Goal: Task Accomplishment & Management: Manage account settings

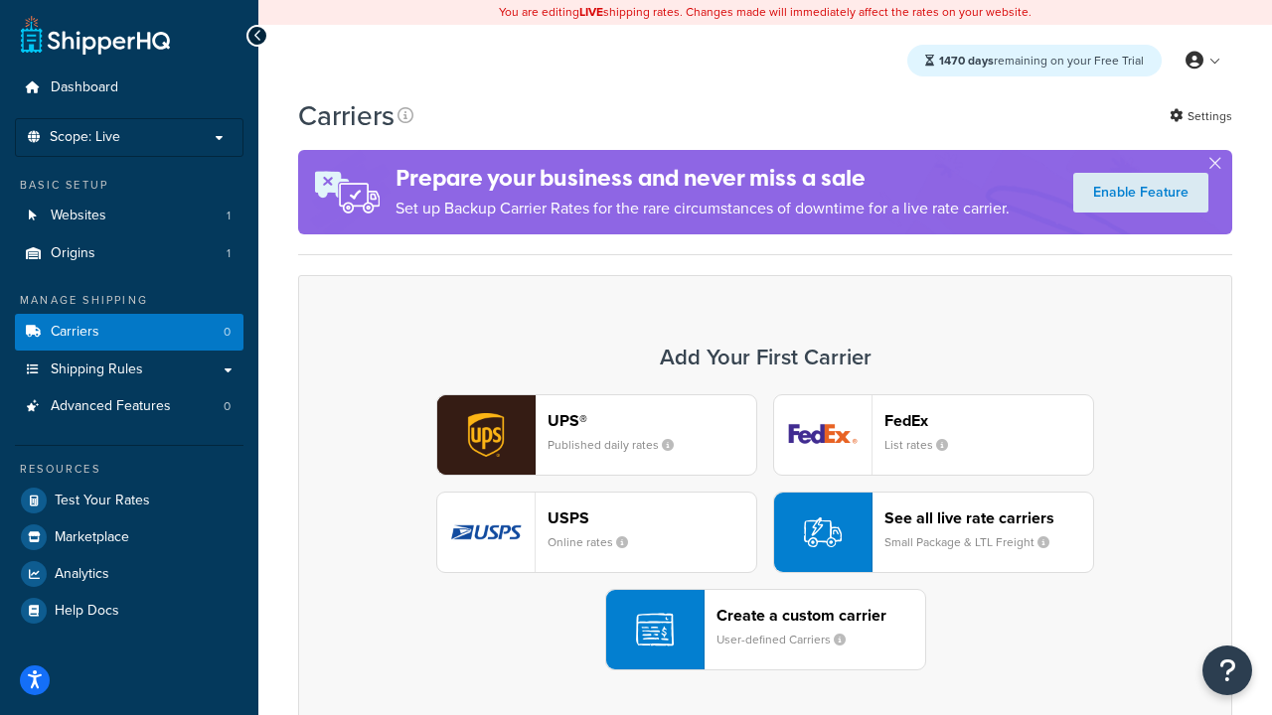
click at [765, 533] on div "UPS® Published daily rates FedEx List rates USPS Online rates See all live rate…" at bounding box center [765, 532] width 892 height 276
click at [988, 421] on header "FedEx" at bounding box center [988, 420] width 209 height 19
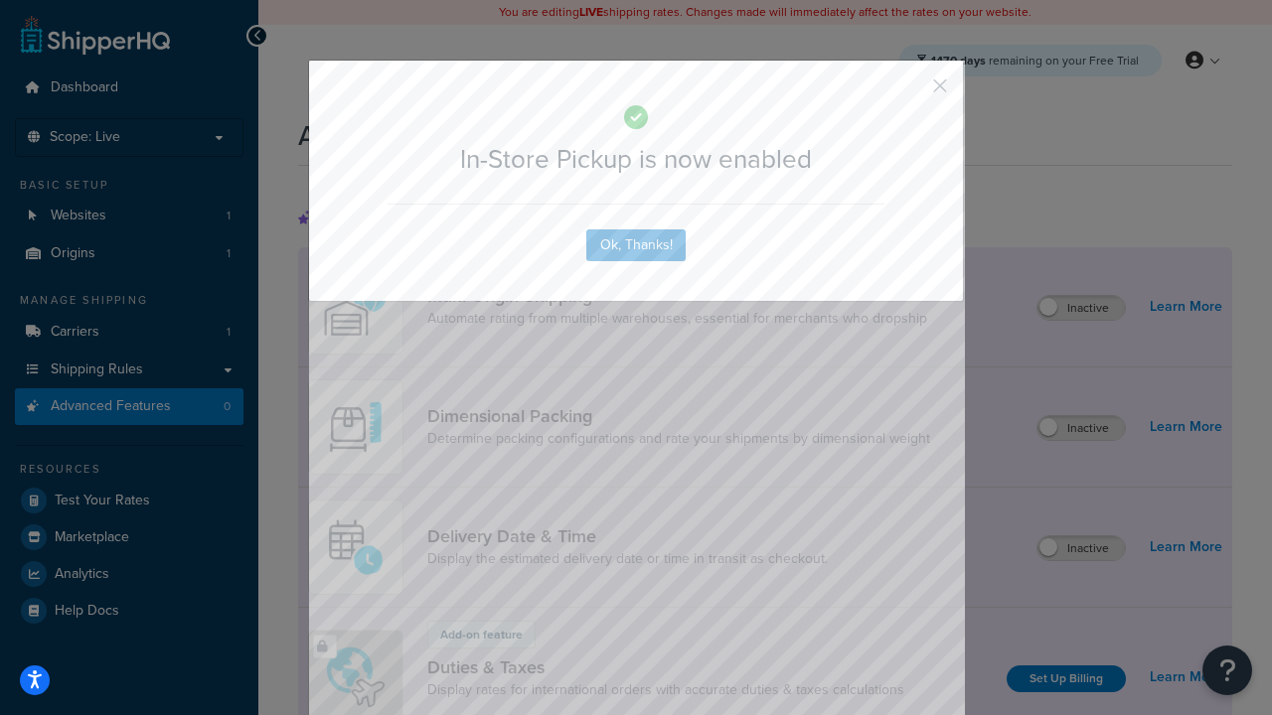
scroll to position [646, 0]
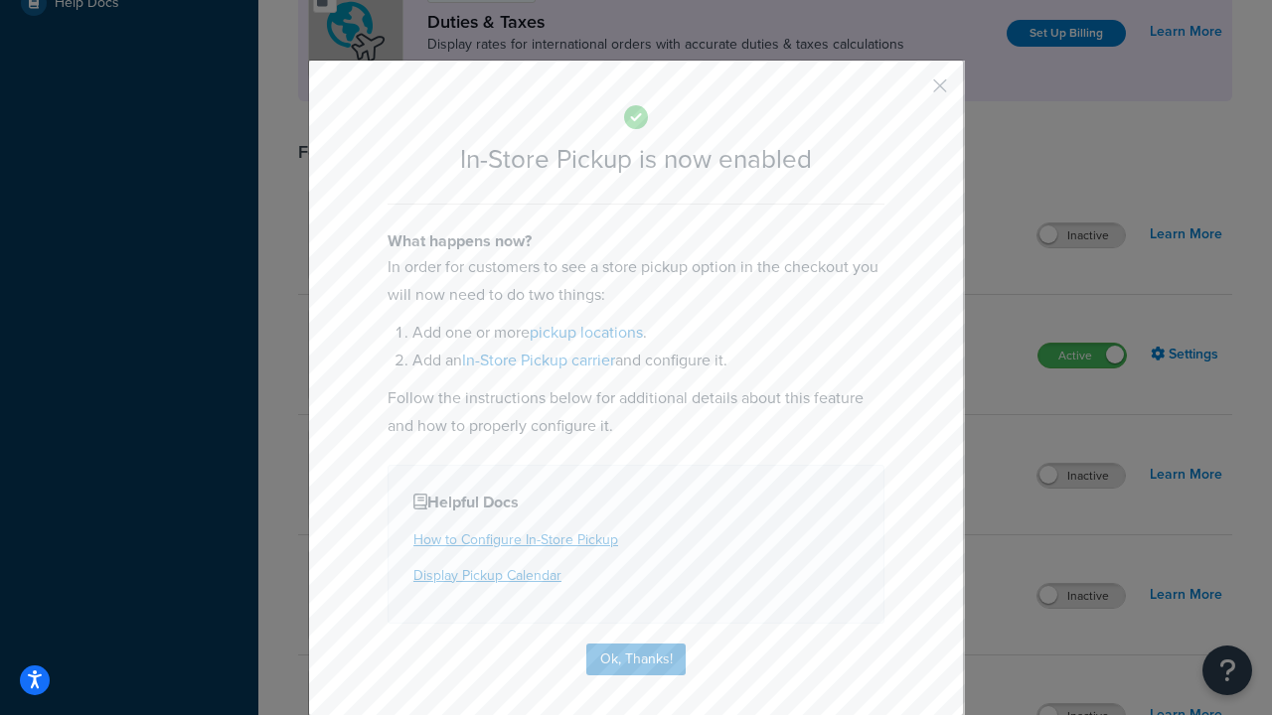
click at [910, 92] on button "button" at bounding box center [910, 92] width 5 height 5
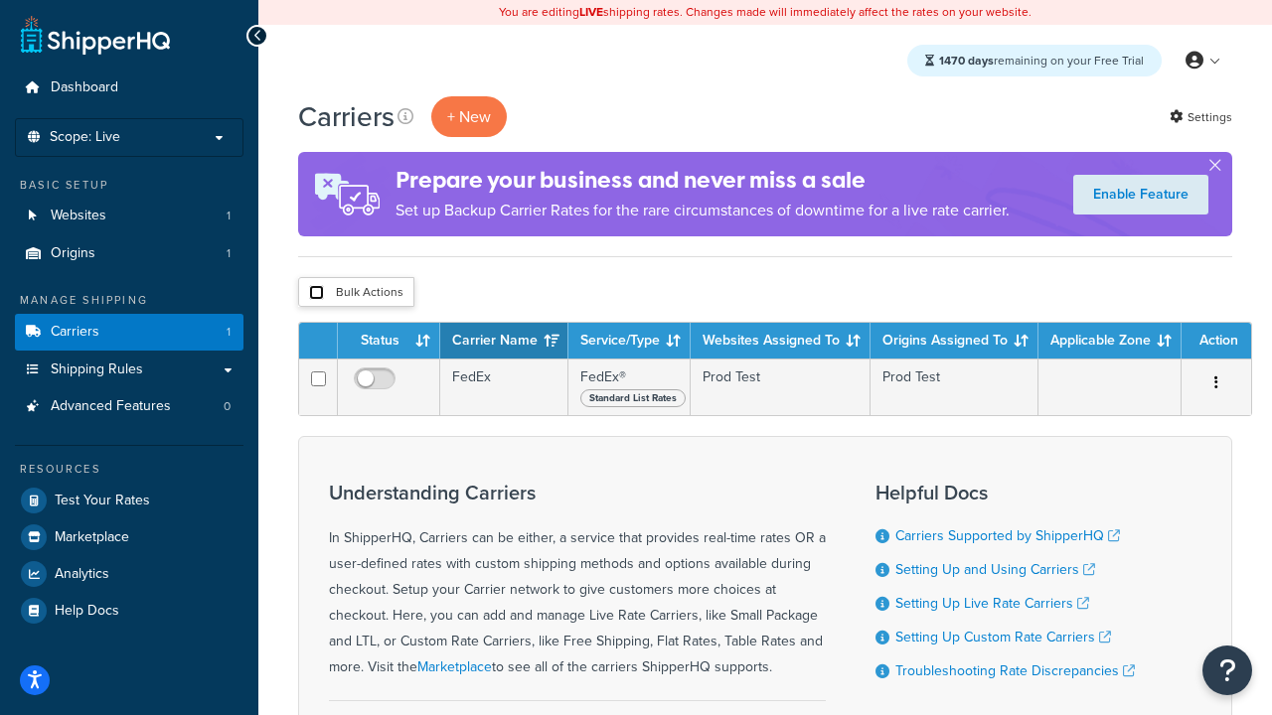
click at [316, 294] on input "checkbox" at bounding box center [316, 292] width 15 height 15
checkbox input "true"
click at [0, 0] on button "Delete" at bounding box center [0, 0] width 0 height 0
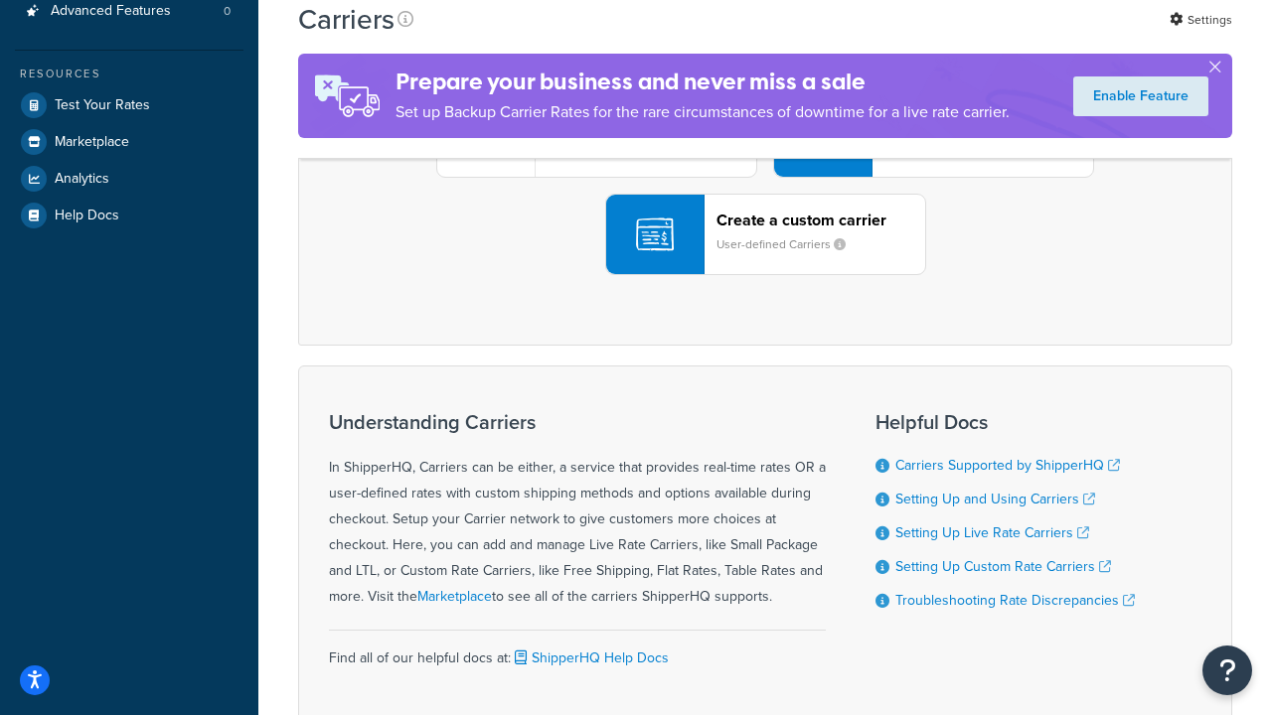
click at [765, 275] on div "UPS® Published daily rates FedEx List rates USPS Online rates See all live rate…" at bounding box center [765, 137] width 892 height 276
click at [988, 35] on header "FedEx" at bounding box center [988, 25] width 209 height 19
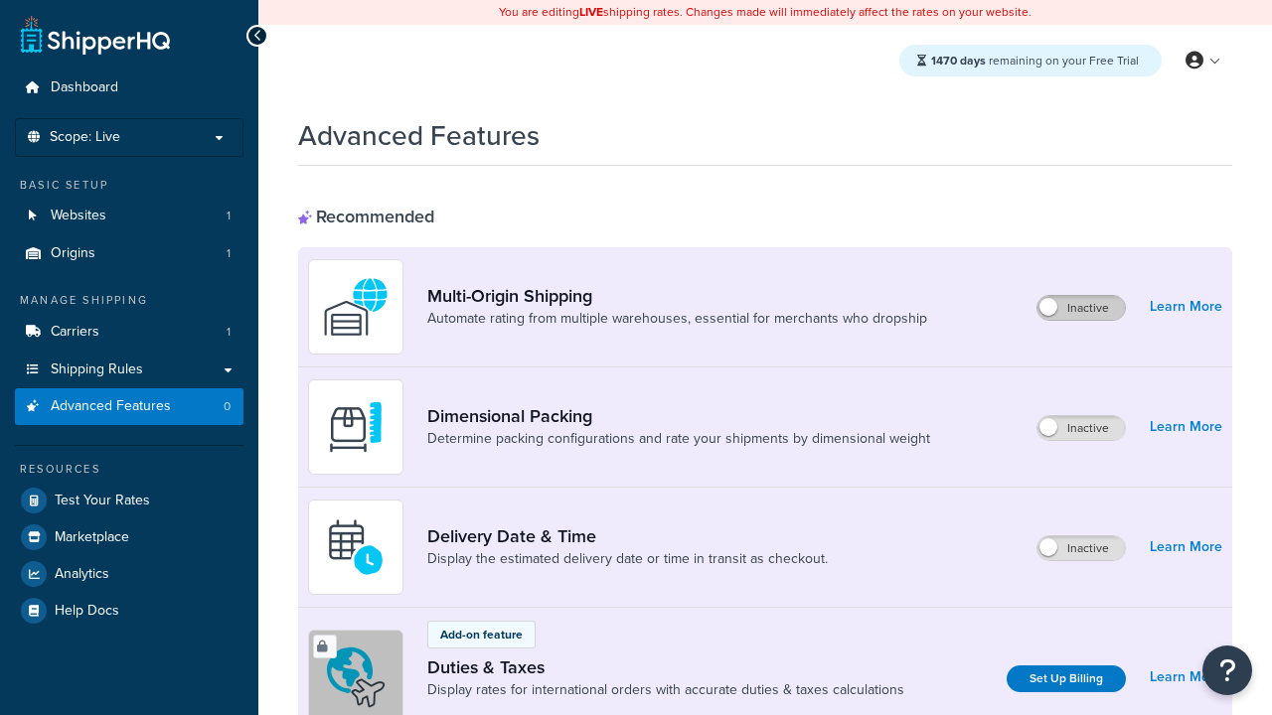
click at [1082, 309] on label "Inactive" at bounding box center [1080, 308] width 87 height 24
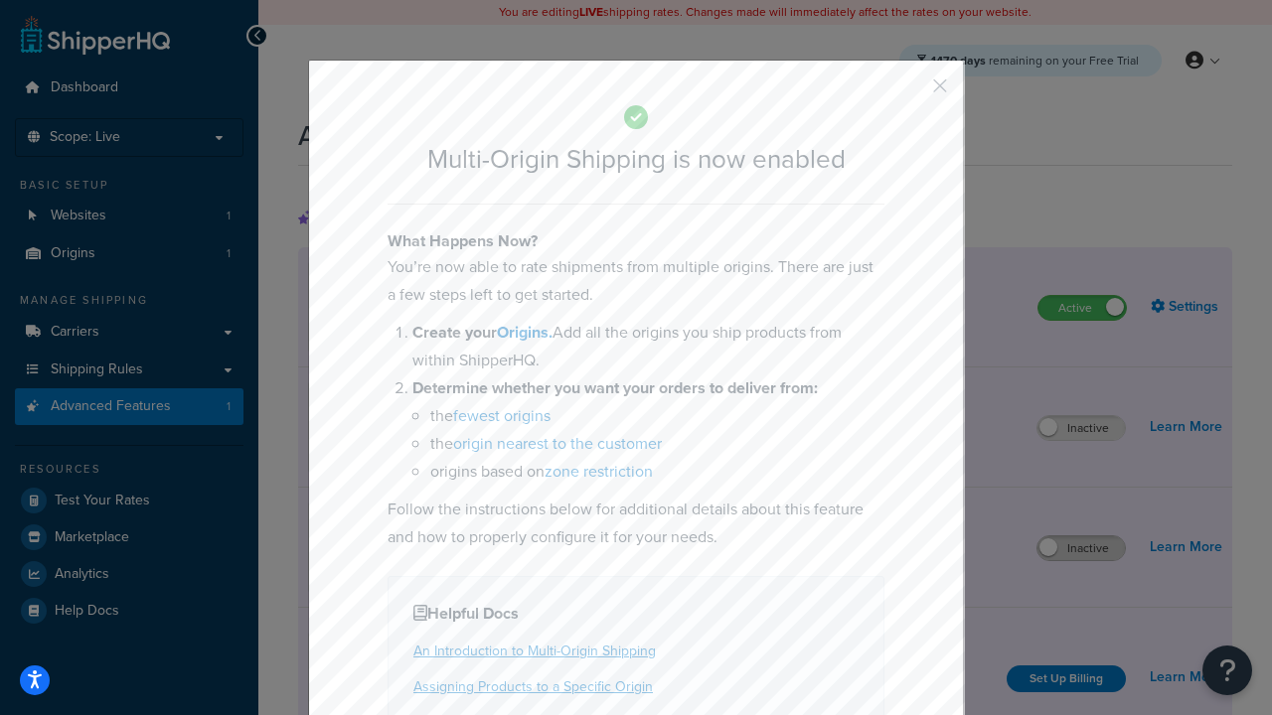
click at [910, 92] on button "button" at bounding box center [910, 92] width 5 height 5
click at [1082, 549] on label "Inactive" at bounding box center [1080, 548] width 87 height 24
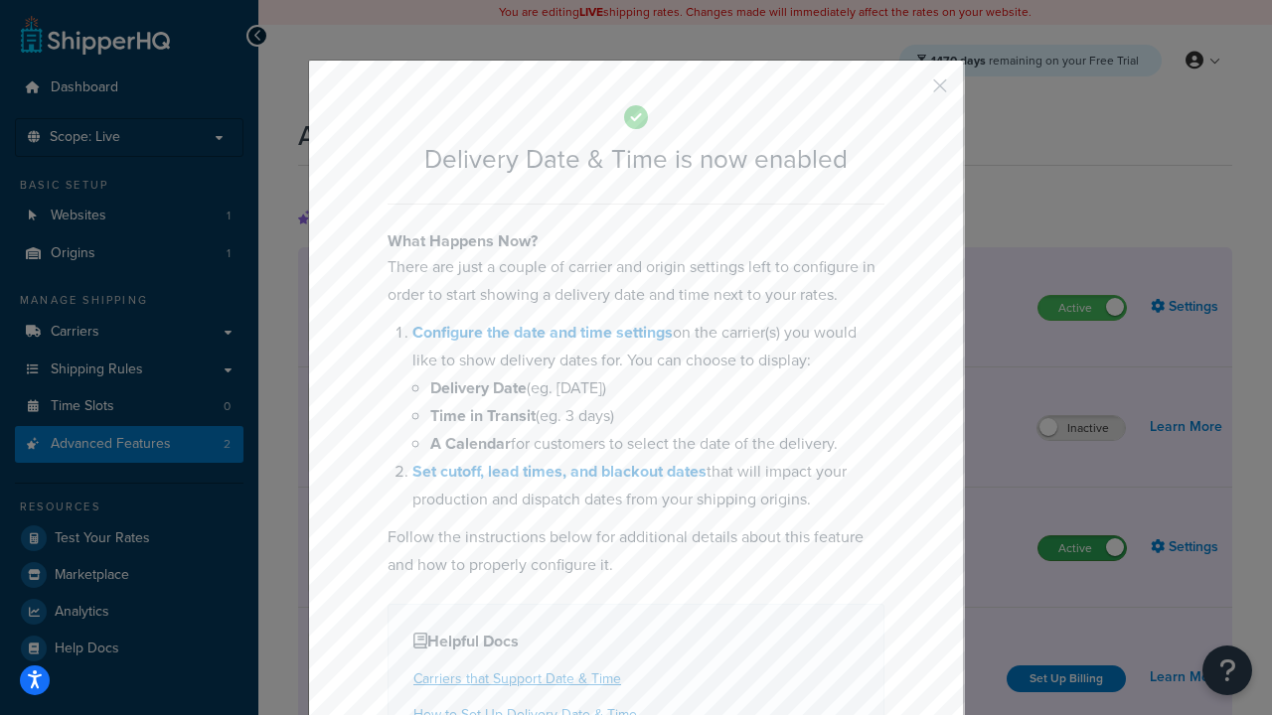
click at [910, 92] on button "button" at bounding box center [910, 92] width 5 height 5
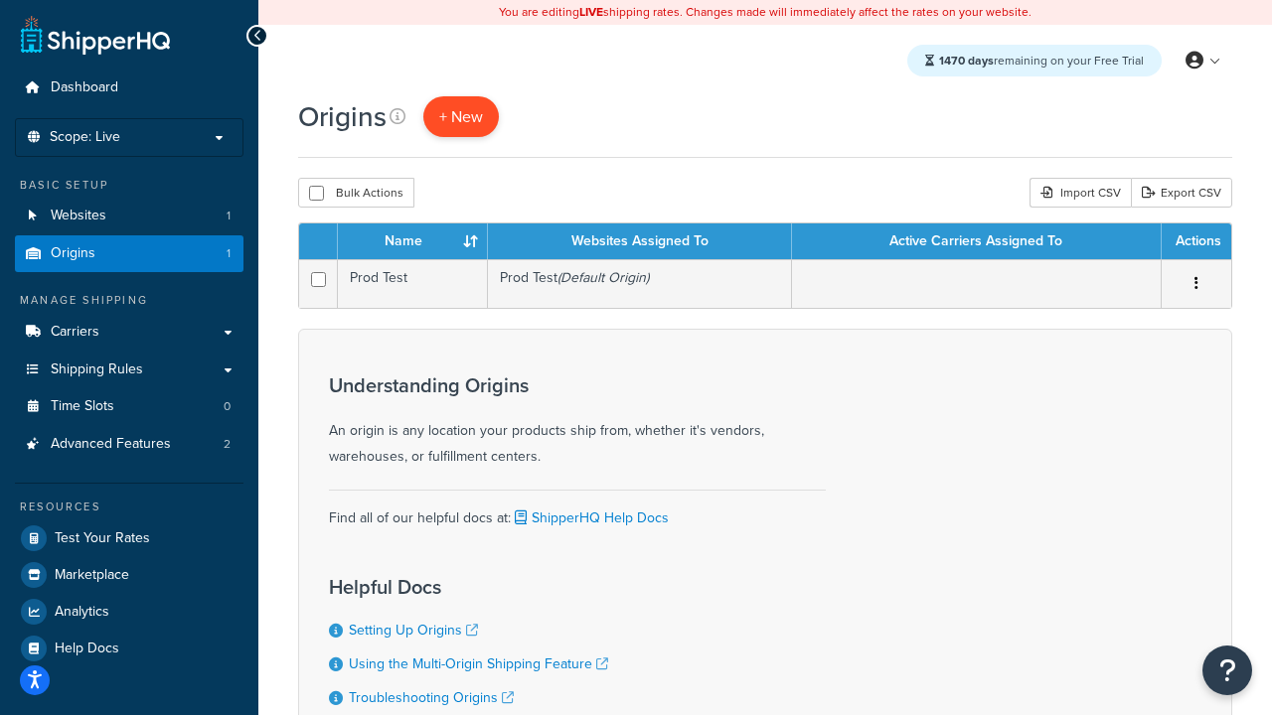
click at [460, 117] on span "+ New" at bounding box center [461, 116] width 44 height 23
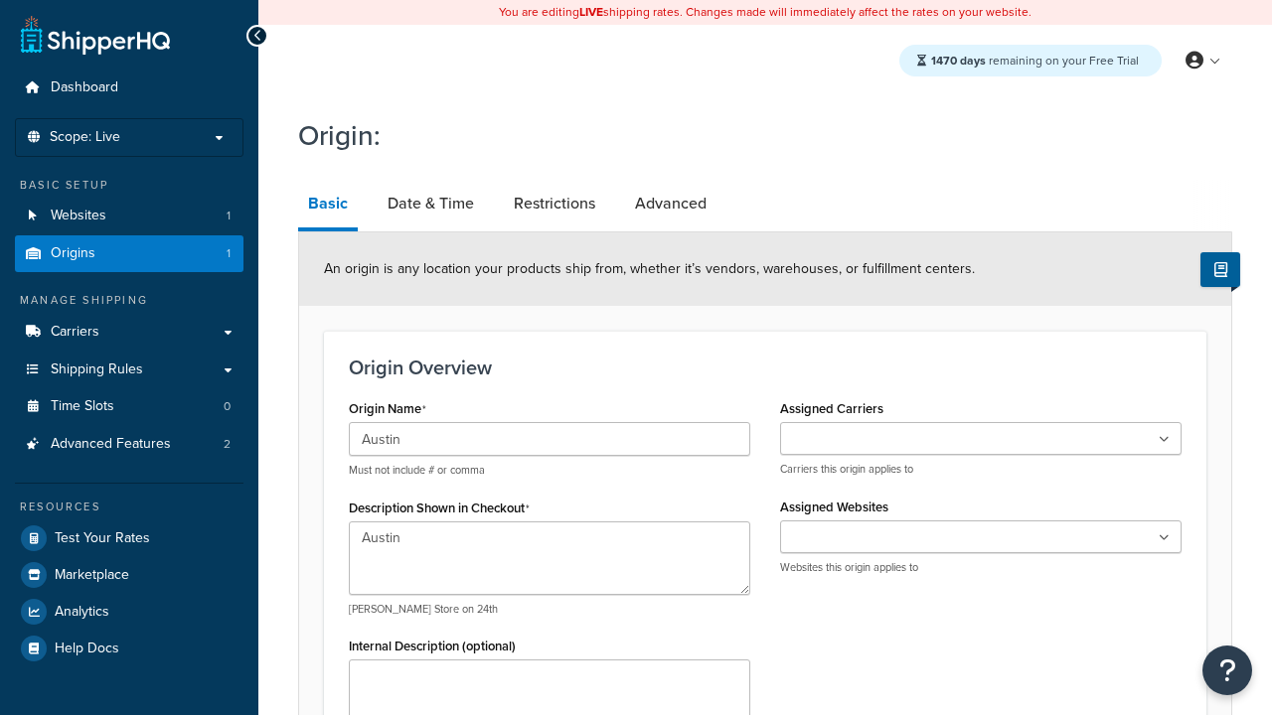
type textarea "Austin"
type input "Test Street"
type input "Austin"
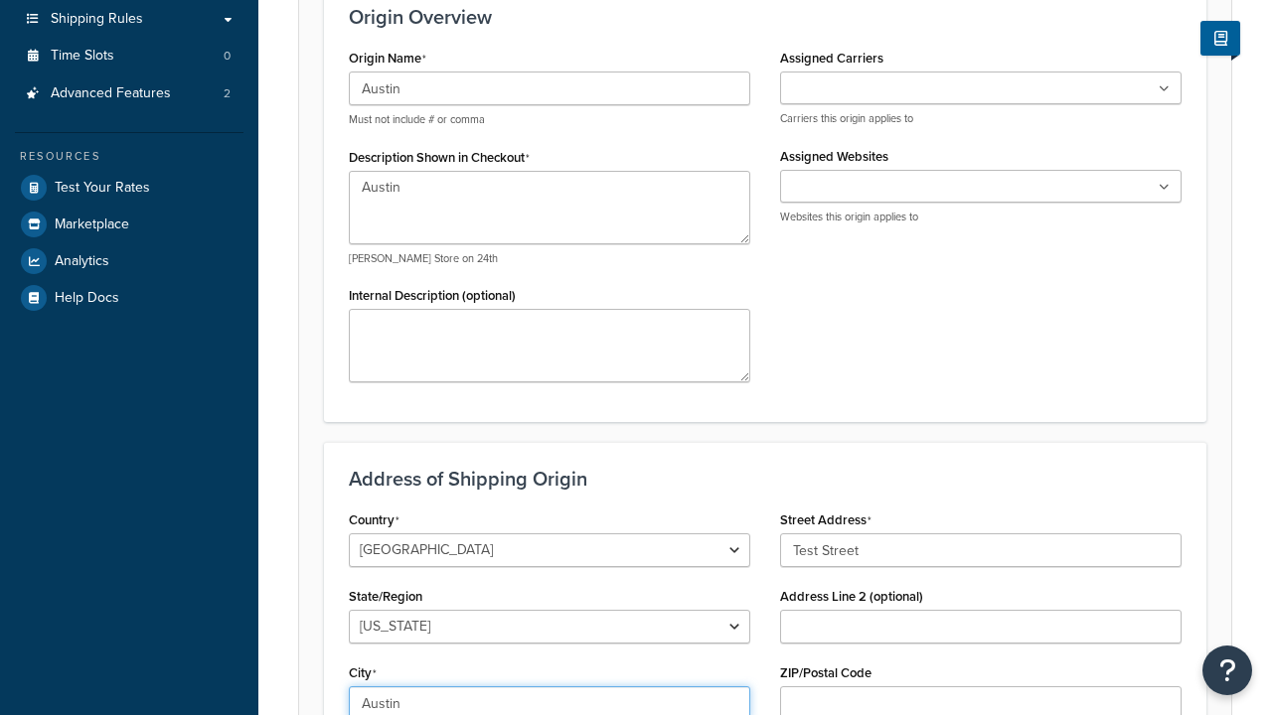
select select "43"
type input "Austin"
type input "78664"
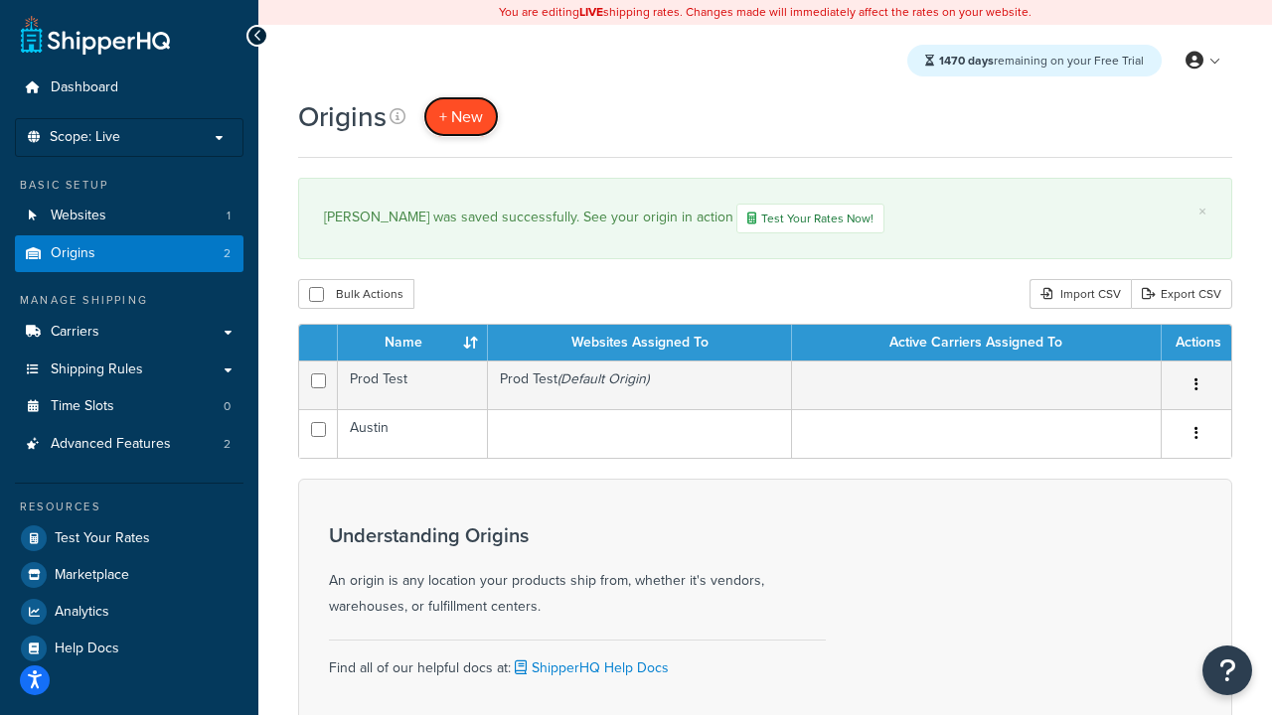
click at [460, 117] on span "+ New" at bounding box center [461, 116] width 44 height 23
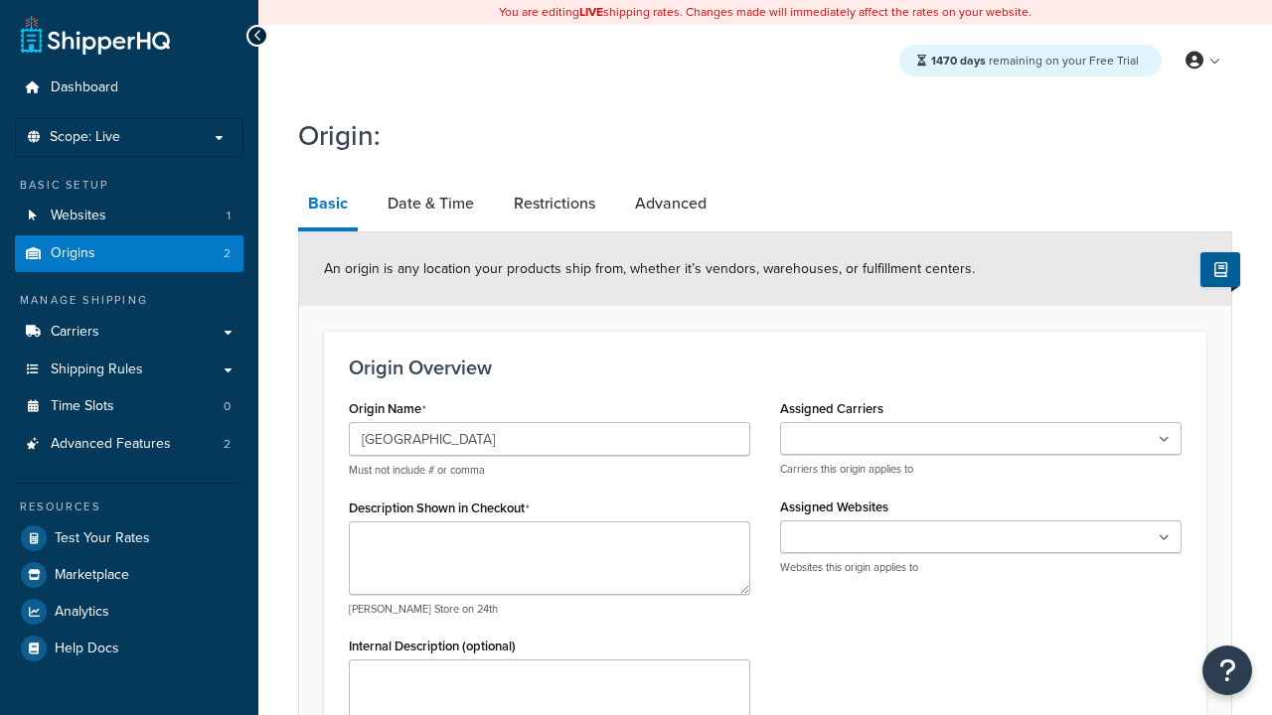
type input "Georgetown"
type textarea "Georgetown"
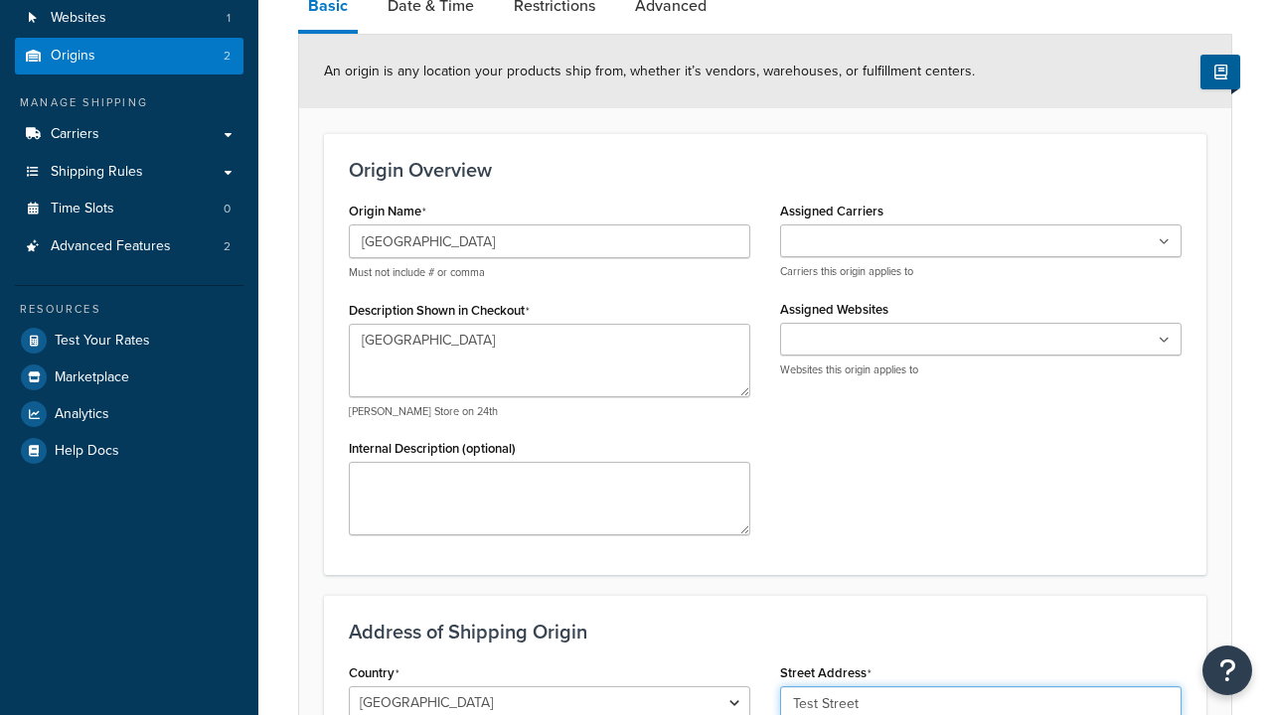
type input "Test Street"
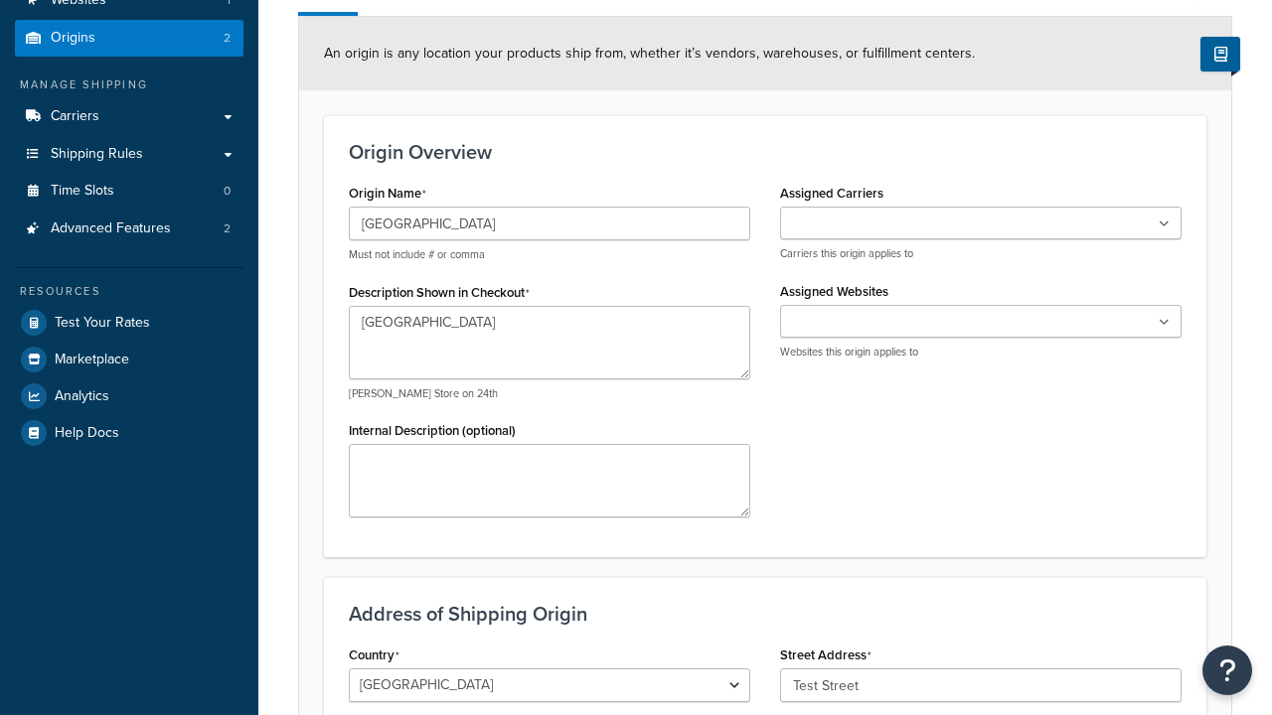
type input "Austin"
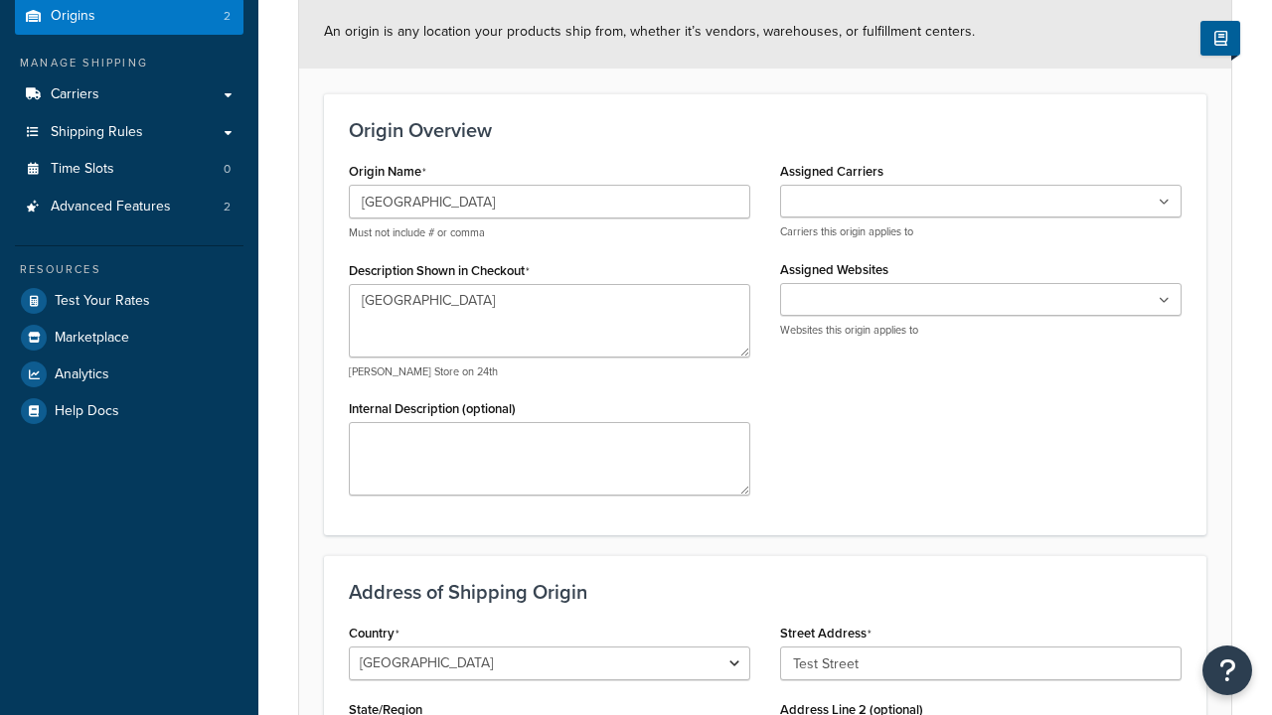
select select "43"
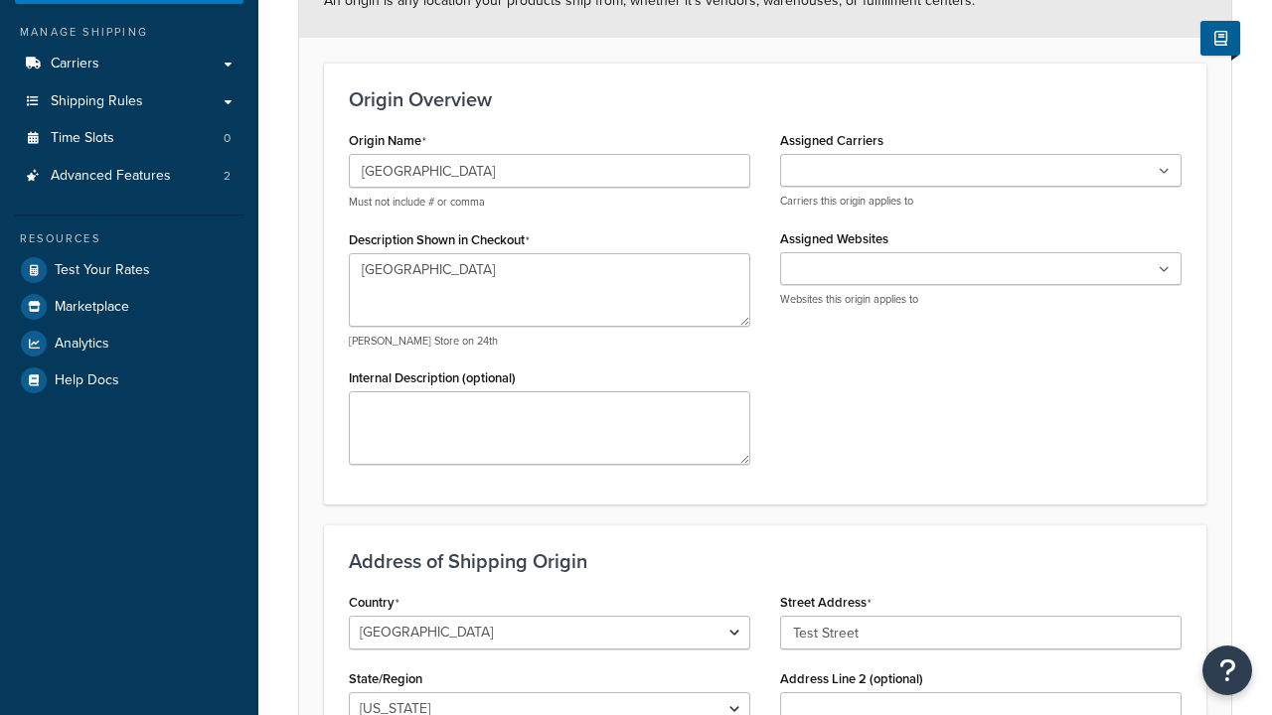
type input "Austin"
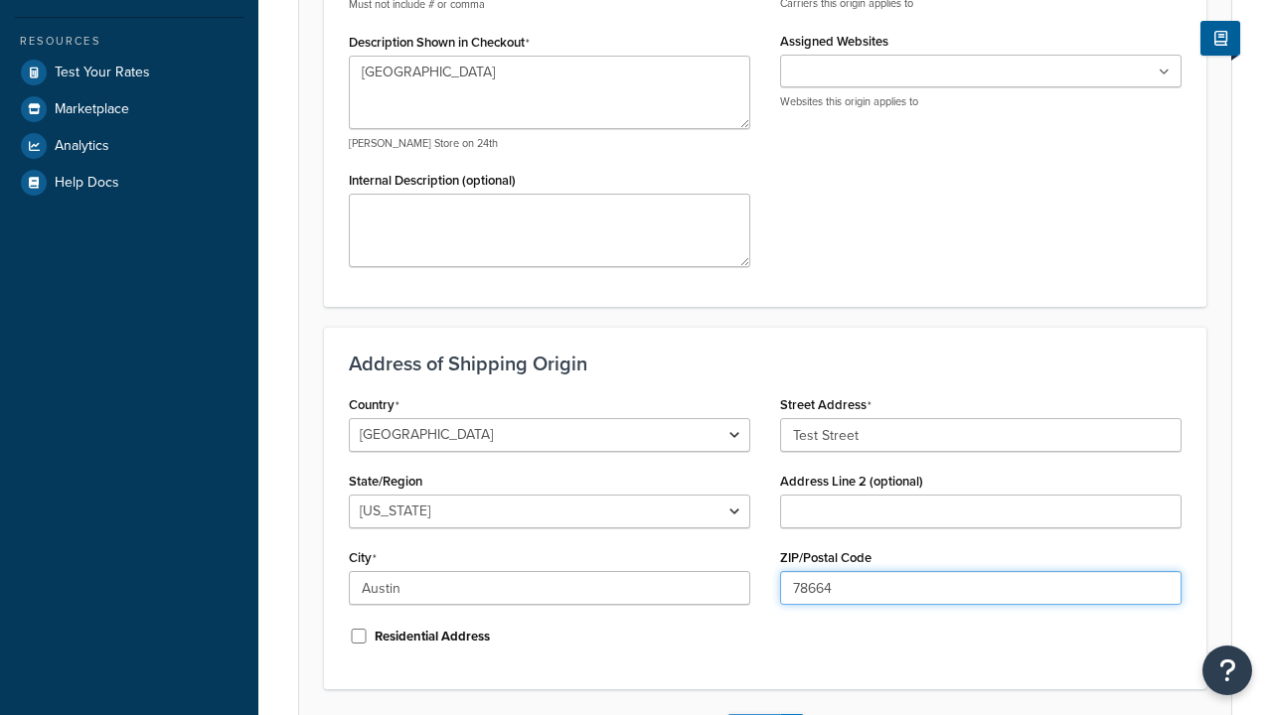
type input "78664"
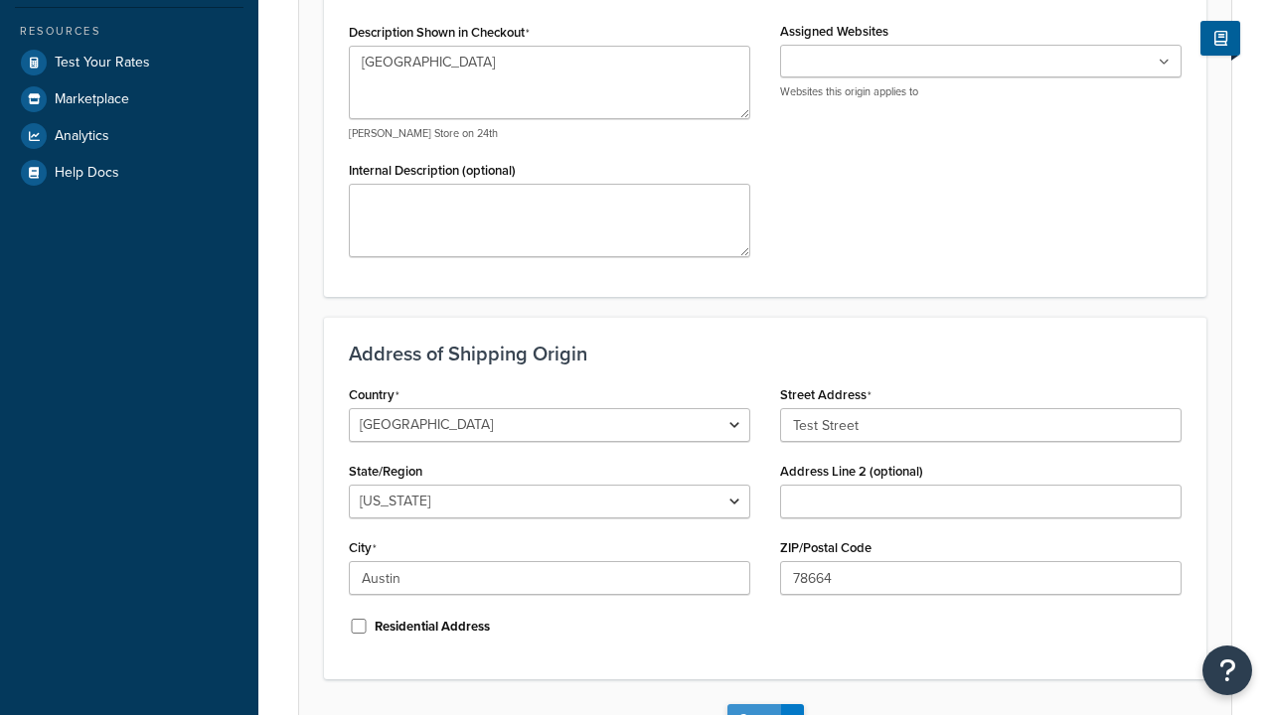
click at [753, 704] on button "Save" at bounding box center [754, 720] width 54 height 32
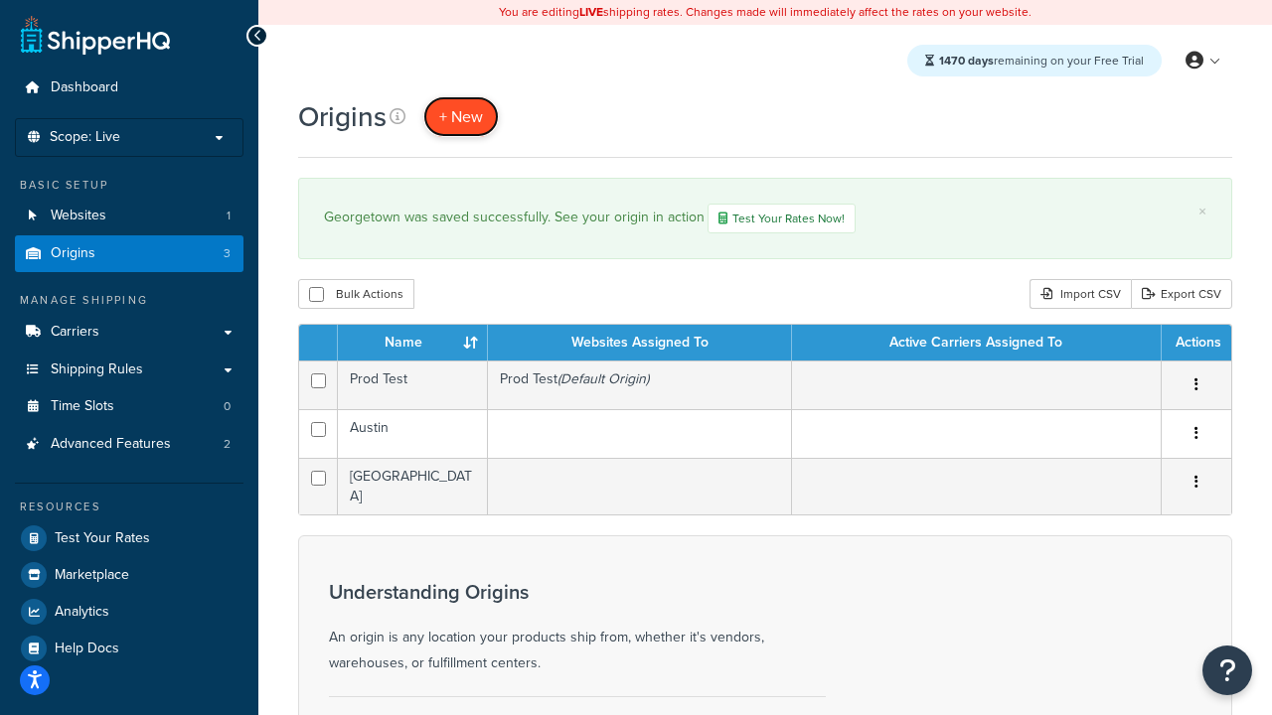
click at [460, 117] on span "+ New" at bounding box center [461, 116] width 44 height 23
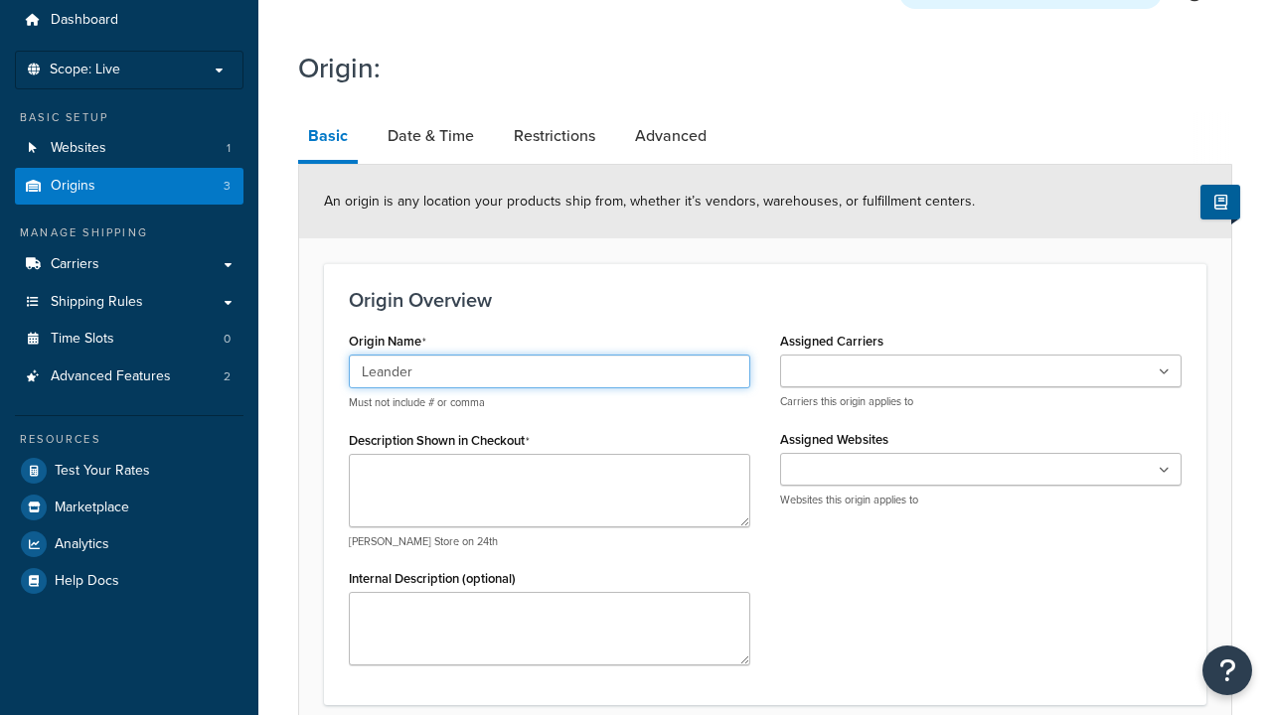
type input "Leander"
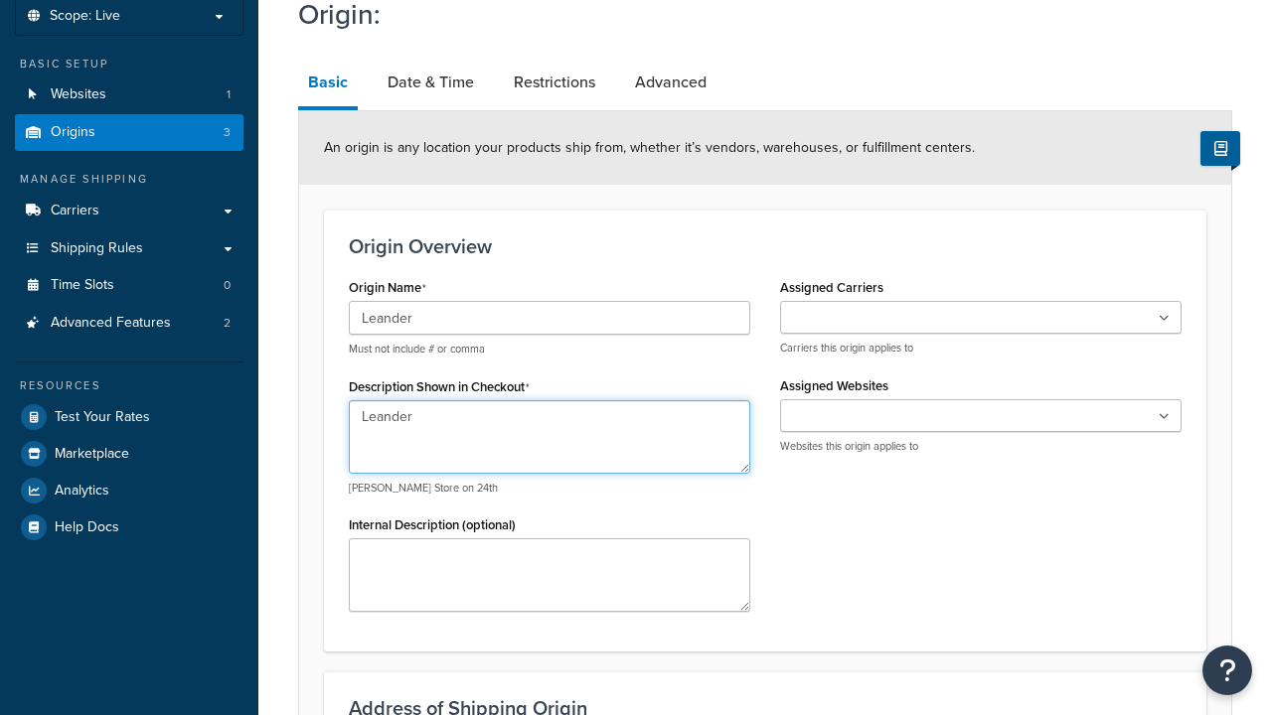
type textarea "Leander"
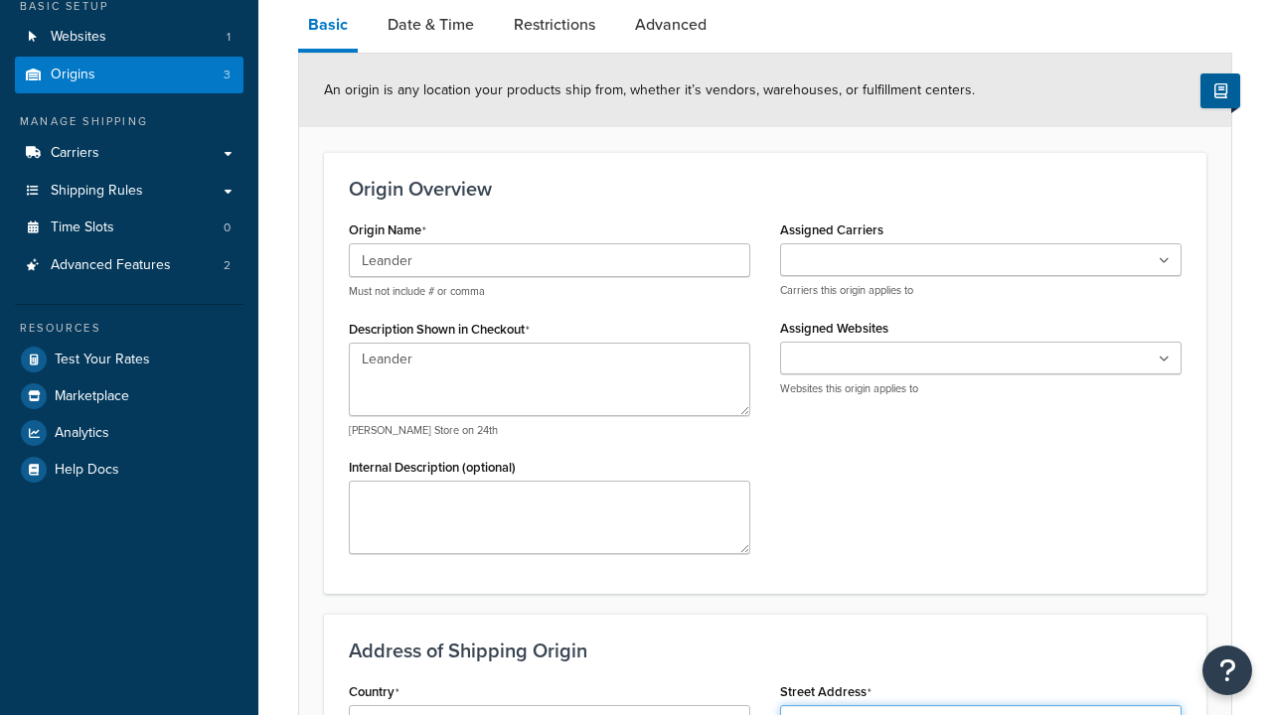
type input "Test Street"
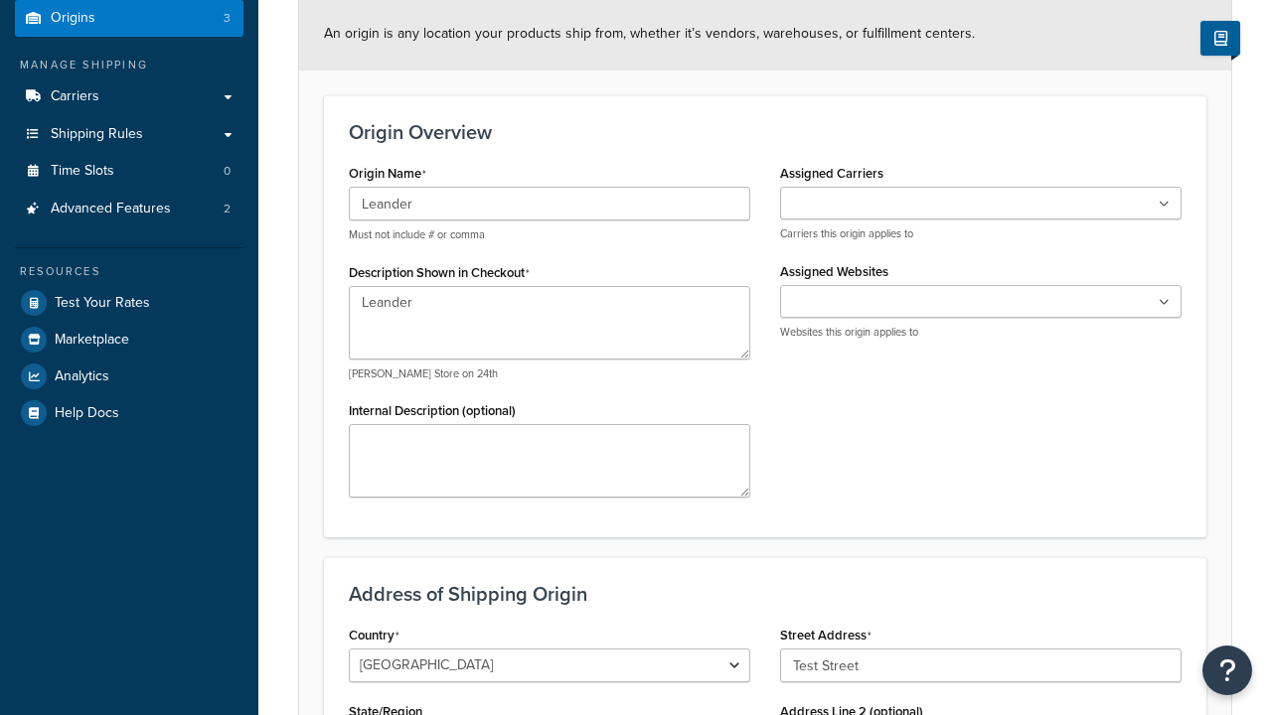
type input "Austin"
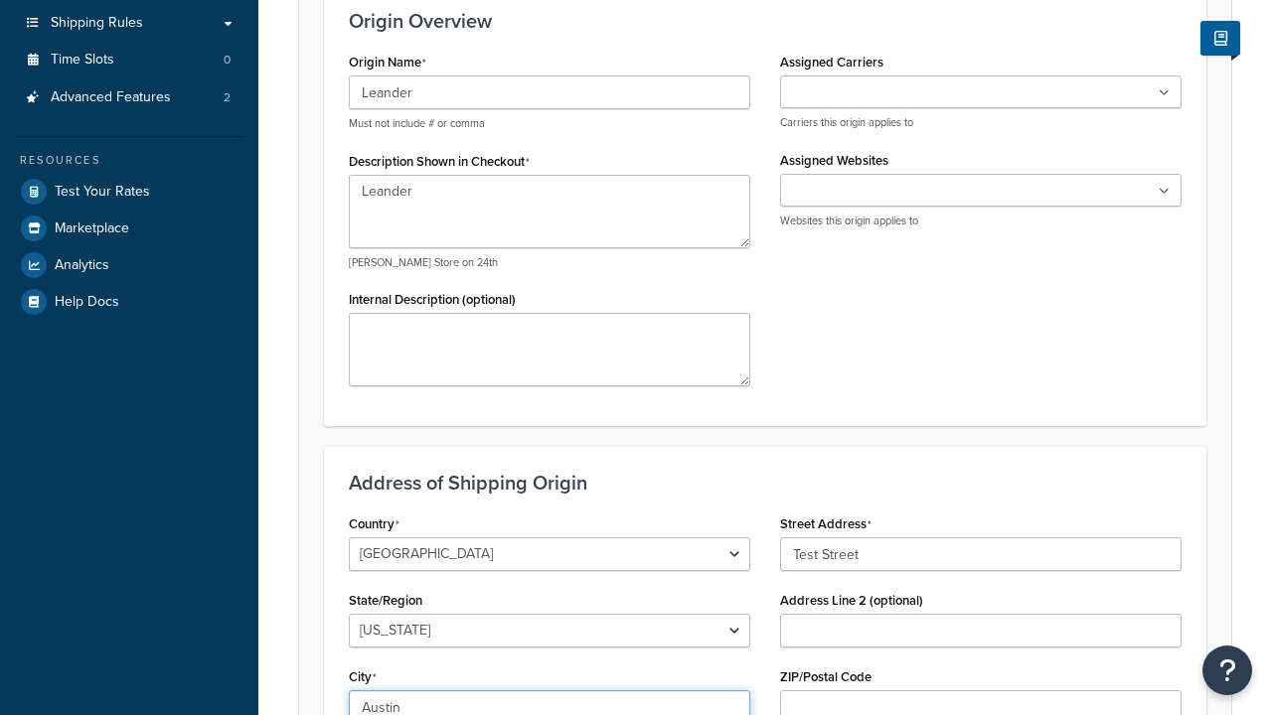
select select "43"
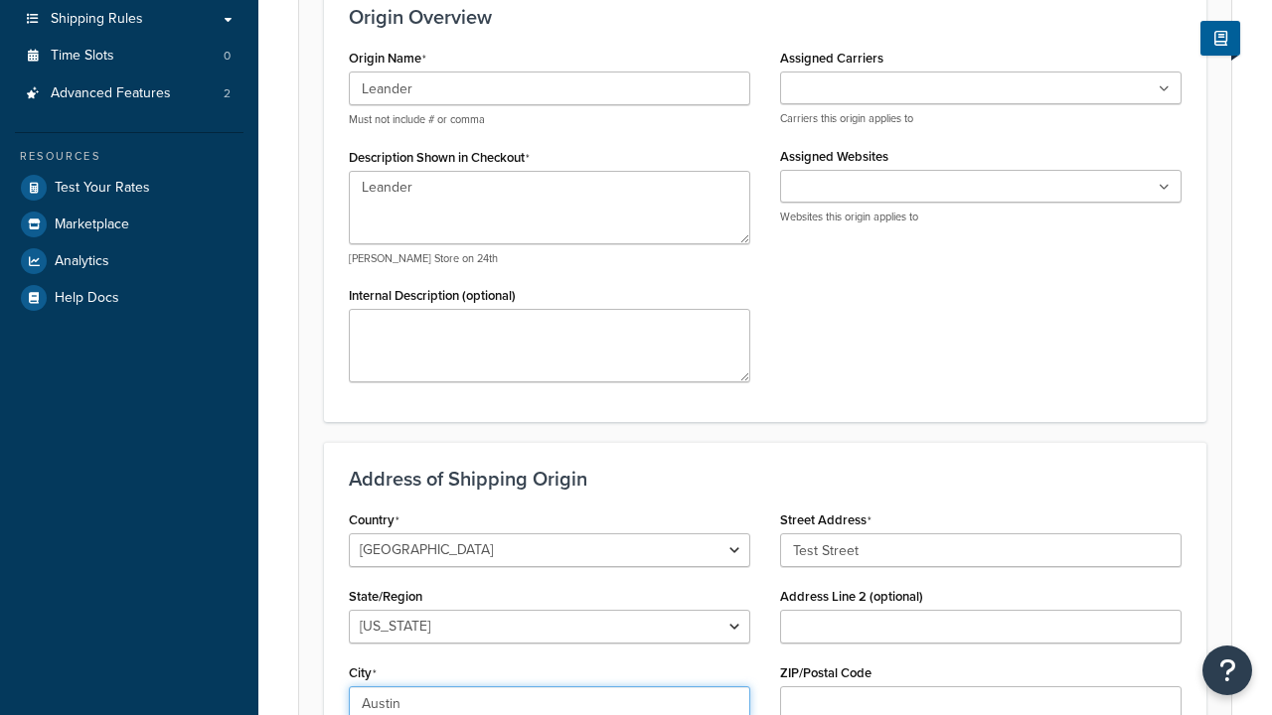
type input "Austin"
type input "78664"
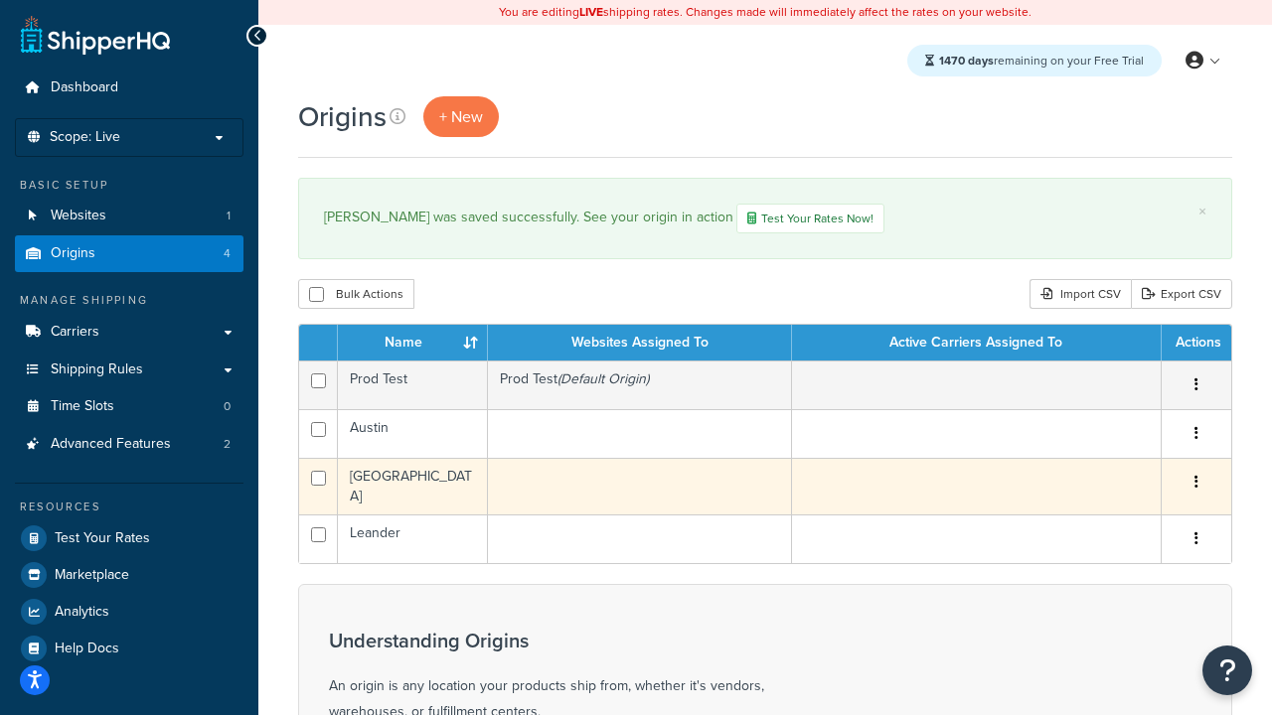
click at [1195, 486] on icon "button" at bounding box center [1196, 482] width 4 height 14
click at [0, 0] on link "Edit" at bounding box center [0, 0] width 0 height 0
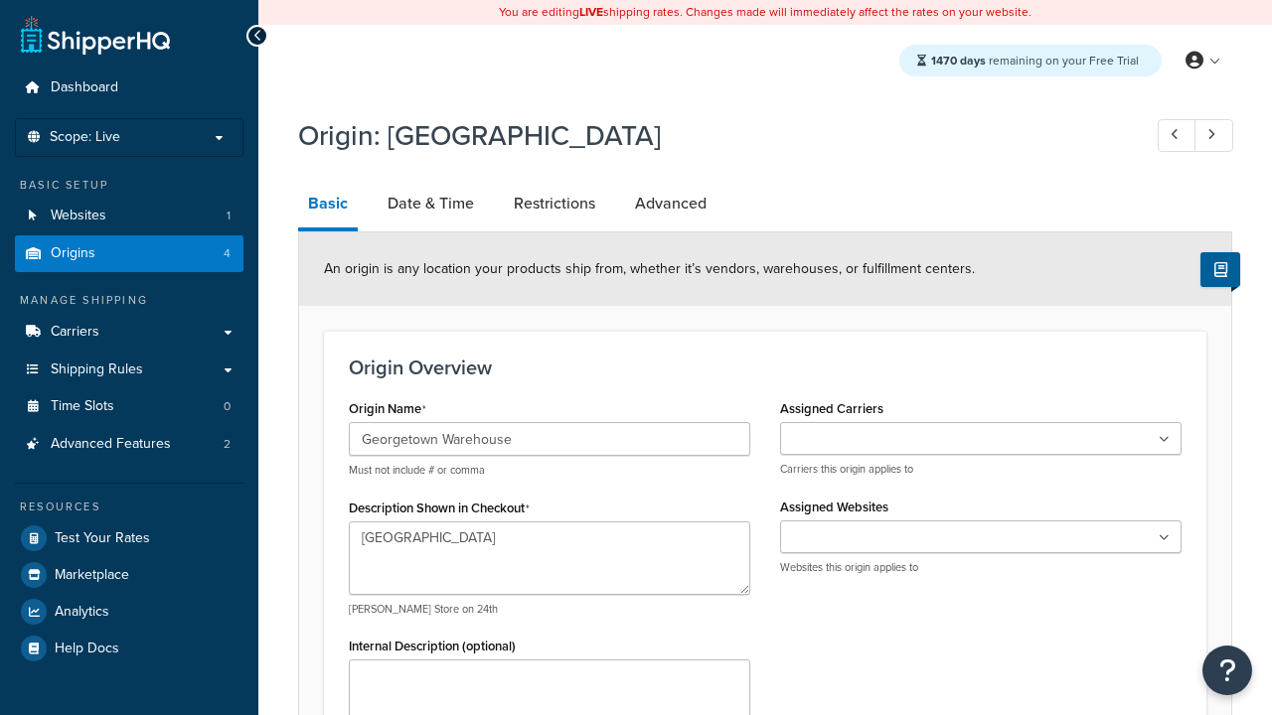
select select "43"
type input "Georgetown Warehouse"
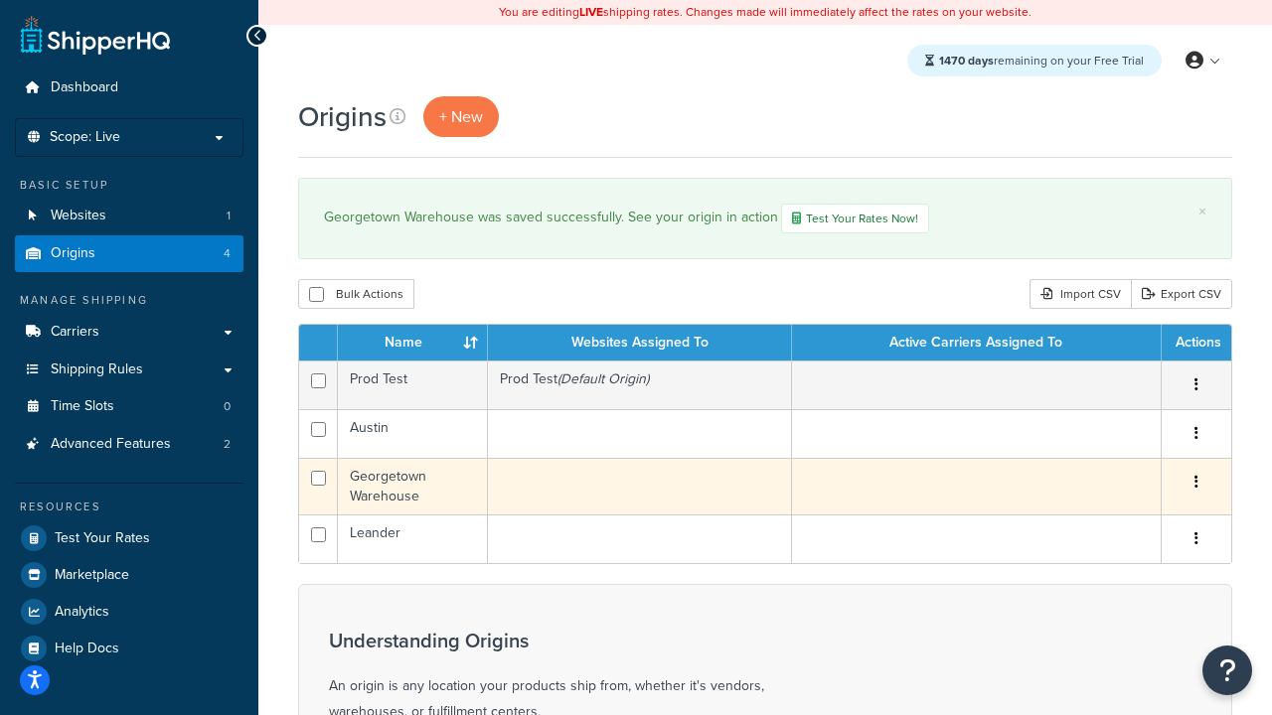
click at [1195, 486] on icon "button" at bounding box center [1196, 482] width 4 height 14
click at [0, 0] on link "Delete" at bounding box center [0, 0] width 0 height 0
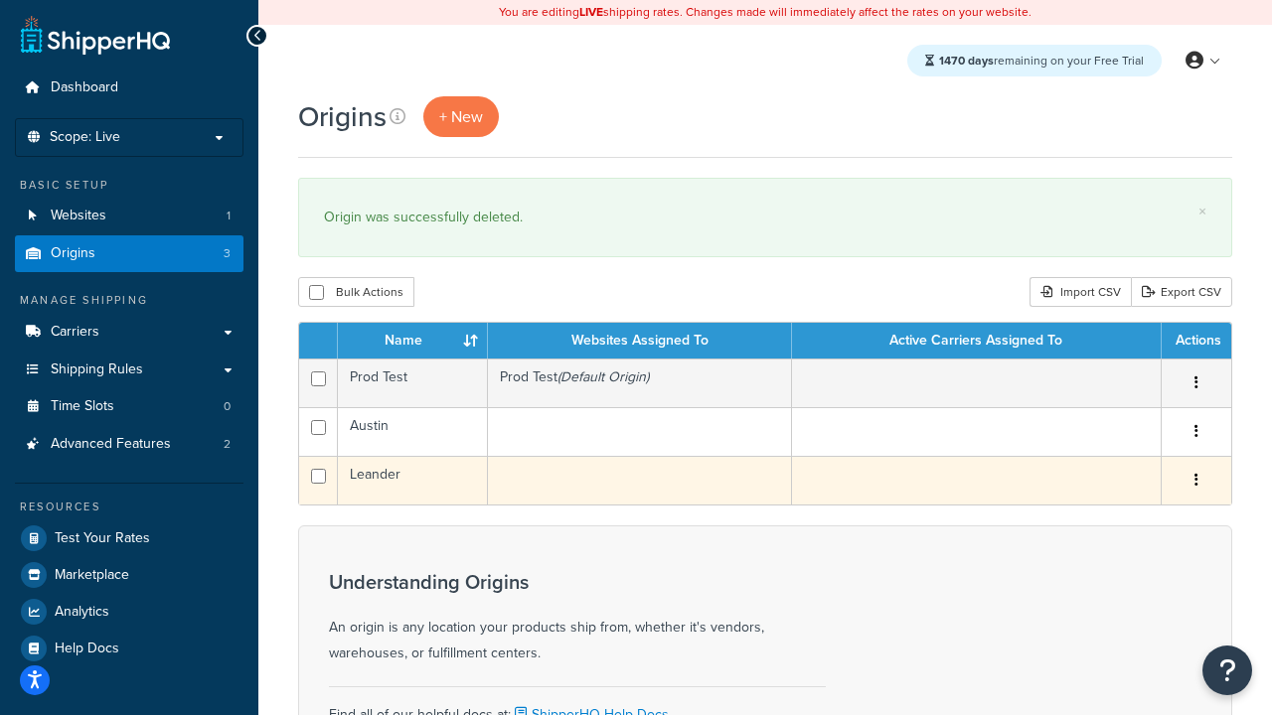
click at [1195, 483] on icon "button" at bounding box center [1196, 480] width 4 height 14
click at [1130, 560] on link "Duplicate" at bounding box center [1130, 558] width 157 height 41
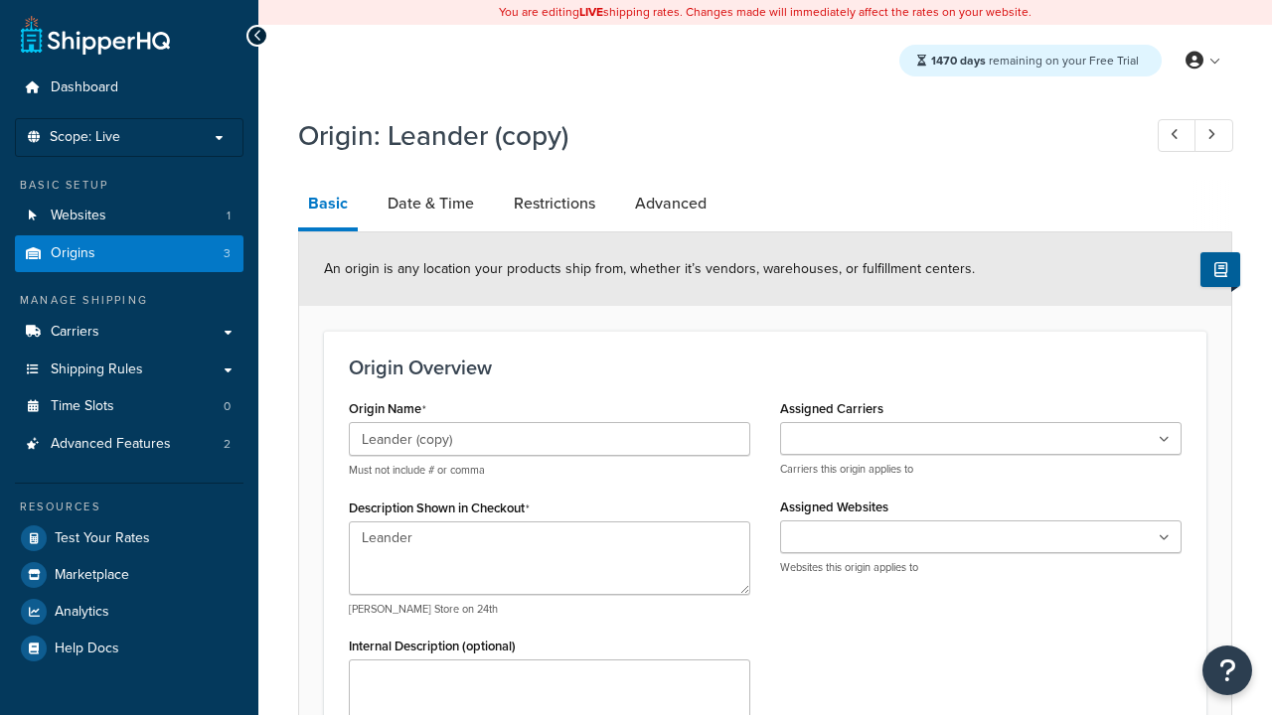
select select "43"
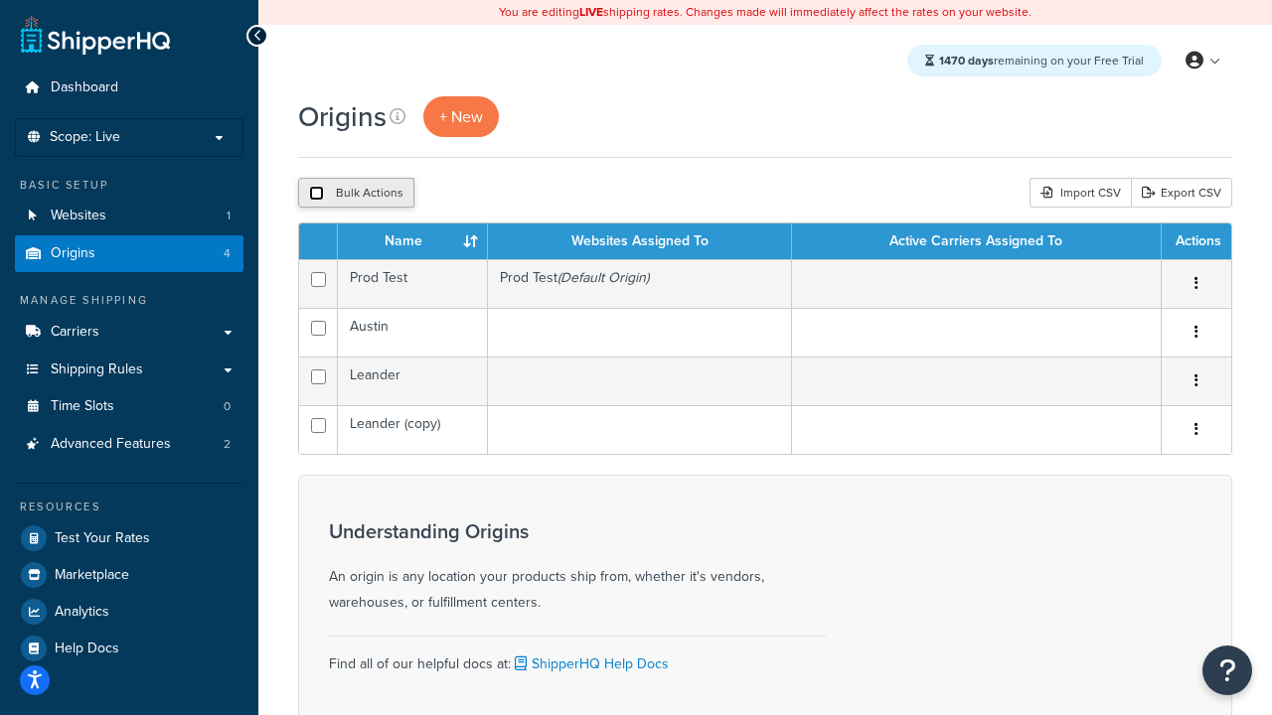
click at [316, 195] on input "checkbox" at bounding box center [316, 193] width 15 height 15
checkbox input "true"
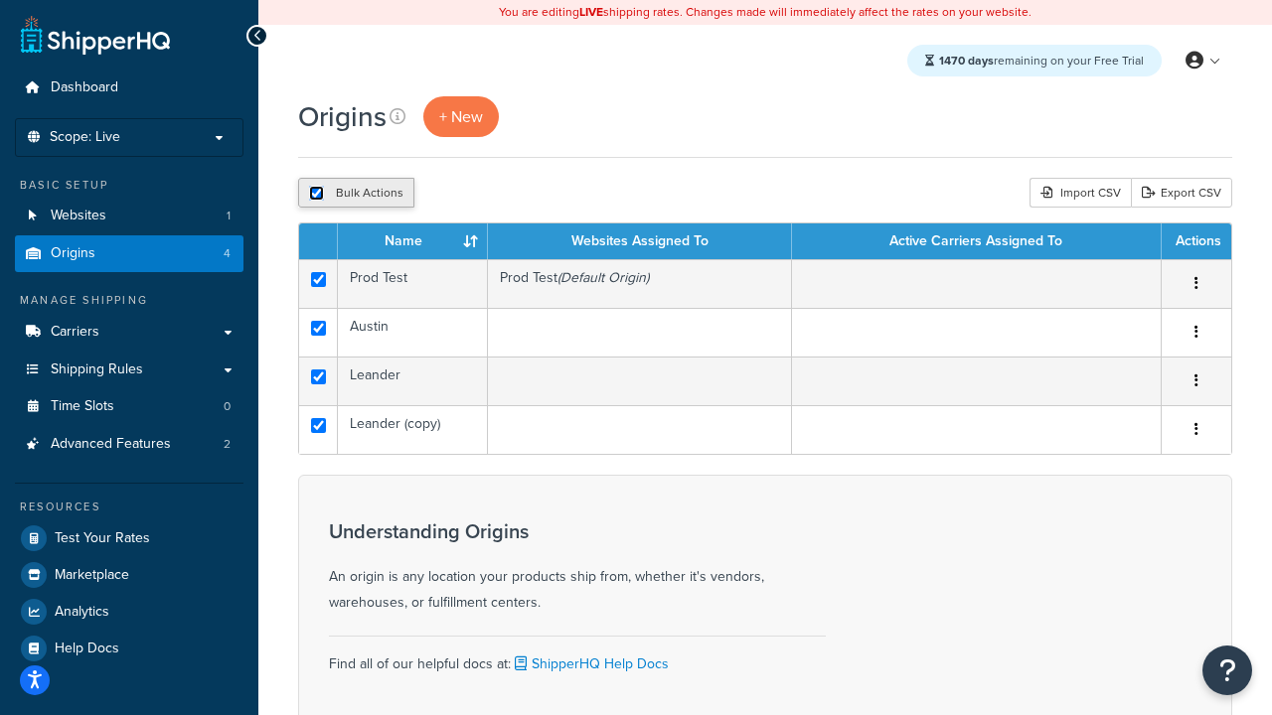
checkbox input "true"
click at [529, 195] on button "Delete" at bounding box center [530, 193] width 69 height 30
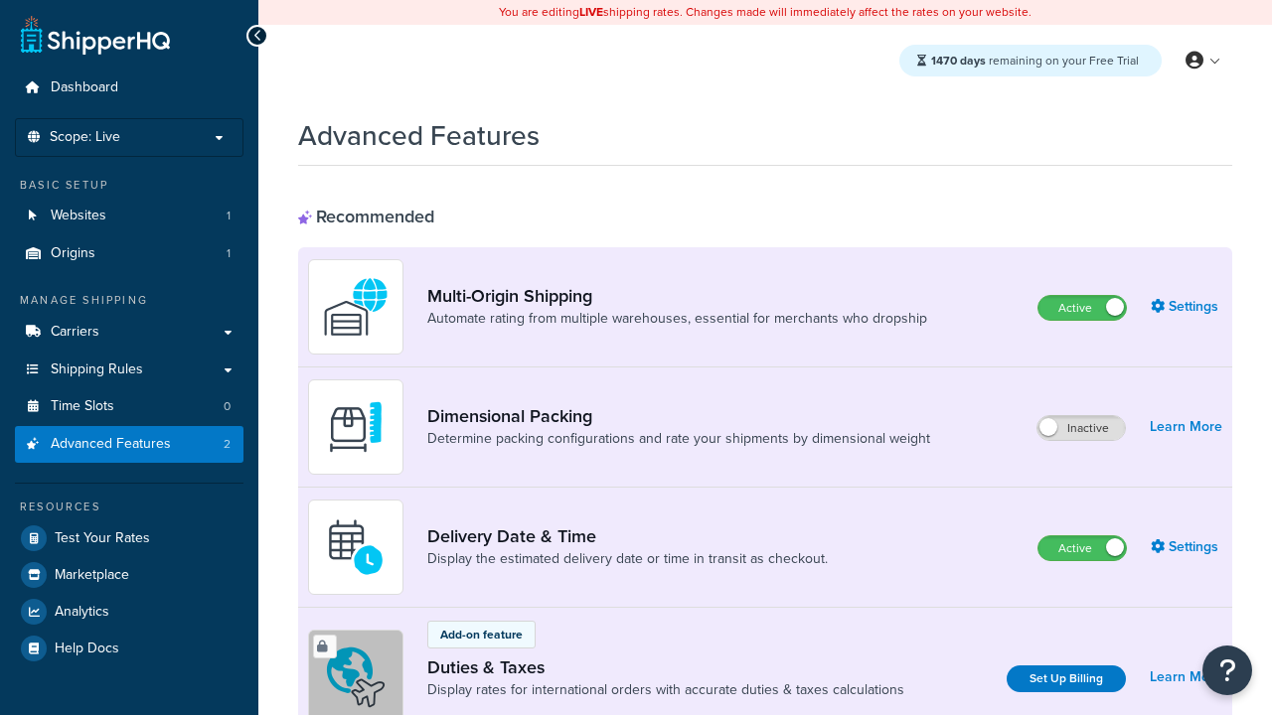
click at [1082, 309] on label "Active" at bounding box center [1081, 308] width 87 height 24
click at [1082, 549] on label "Active" at bounding box center [1081, 548] width 87 height 24
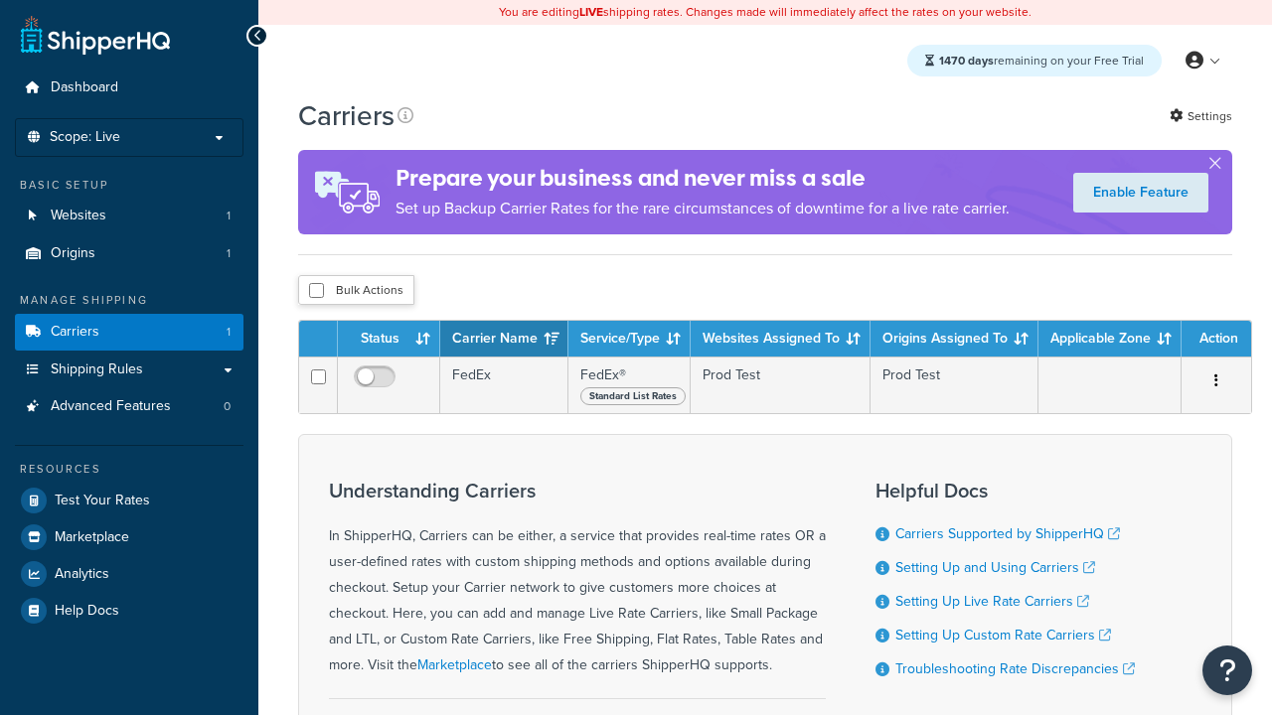
click at [316, 292] on input "checkbox" at bounding box center [316, 290] width 15 height 15
checkbox input "true"
click at [0, 0] on button "Delete" at bounding box center [0, 0] width 0 height 0
